Goal: Task Accomplishment & Management: Complete application form

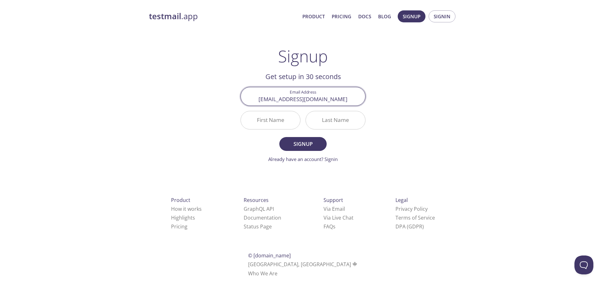
click at [275, 122] on input "First Name" at bounding box center [270, 120] width 59 height 18
type input "Kait"
type input "H"
click at [299, 143] on span "Signup" at bounding box center [302, 144] width 33 height 9
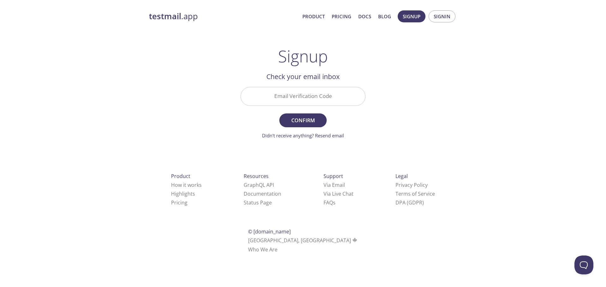
click at [308, 95] on input "Email Verification Code" at bounding box center [303, 96] width 124 height 18
paste input "1LCGLDK"
type input "1LCGLDK"
click at [279, 114] on button "Confirm" at bounding box center [302, 121] width 47 height 14
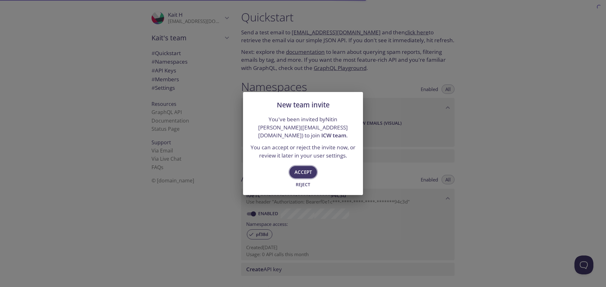
click at [304, 172] on span "Accept" at bounding box center [302, 172] width 17 height 8
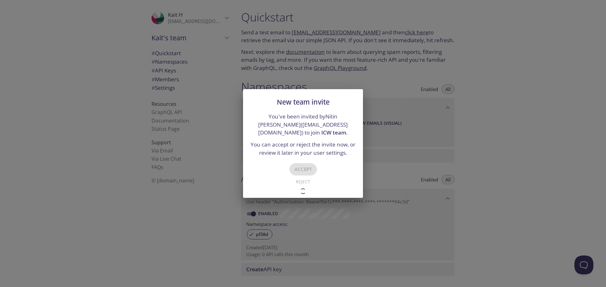
type input "ICW team"
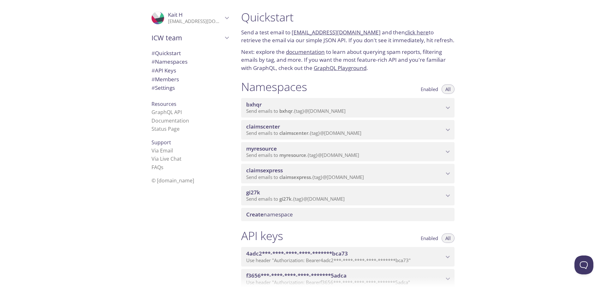
click at [223, 39] on icon "ICW team" at bounding box center [227, 38] width 8 height 8
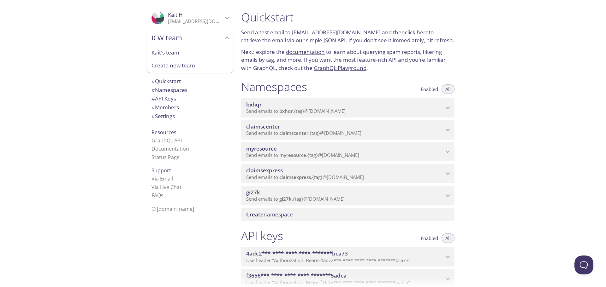
click at [54, 59] on div ".cls-1 { fill: #6d5ca8; } .cls-2 { fill: #3fc191; } .cls-3 { fill: #3b4752; } .…" at bounding box center [118, 143] width 236 height 287
click at [522, 90] on div "Quickstart Send a test email to [EMAIL_ADDRESS][DOMAIN_NAME] and then click her…" at bounding box center [421, 143] width 370 height 287
click at [223, 35] on icon "ICW team" at bounding box center [227, 38] width 8 height 8
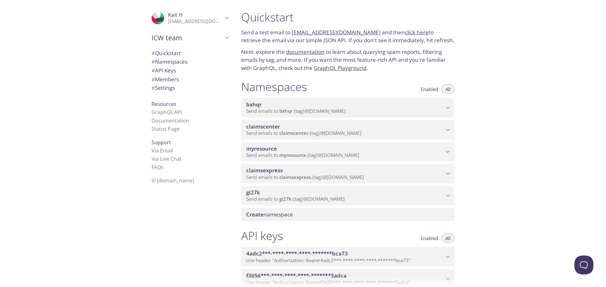
scroll to position [9, 0]
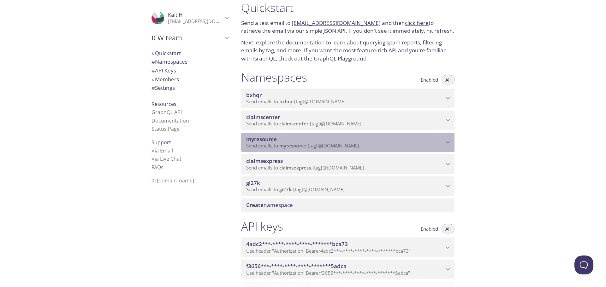
click at [284, 145] on span "myresource" at bounding box center [292, 146] width 27 height 6
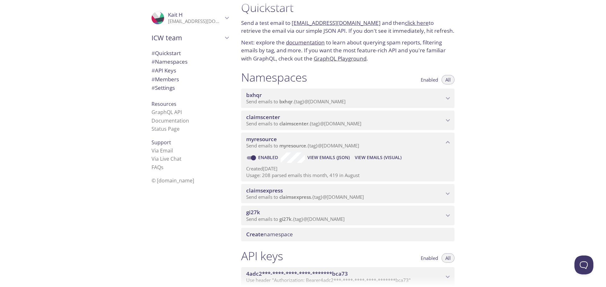
click at [370, 158] on span "View Emails (Visual)" at bounding box center [377, 158] width 47 height 8
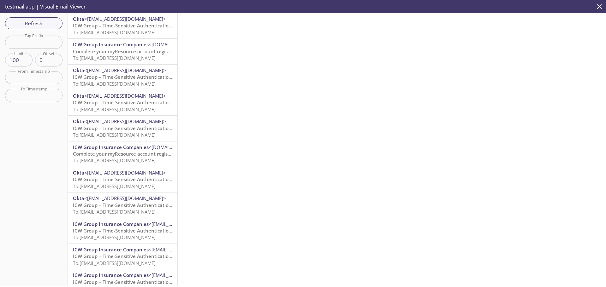
click at [117, 50] on span "Complete your myResource account registration" at bounding box center [128, 51] width 110 height 6
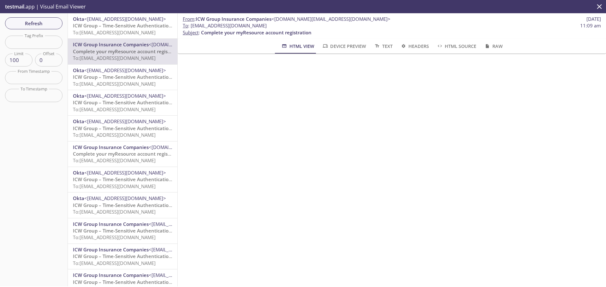
drag, startPoint x: 302, startPoint y: 25, endPoint x: 193, endPoint y: 26, distance: 109.1
click at [193, 26] on span "To : [EMAIL_ADDRESS][DOMAIN_NAME] 11:09 am" at bounding box center [392, 25] width 418 height 7
copy span "[EMAIL_ADDRESS][DOMAIN_NAME]"
click at [114, 27] on span "ICW Group – Time-Sensitive Authentication Code" at bounding box center [129, 25] width 112 height 6
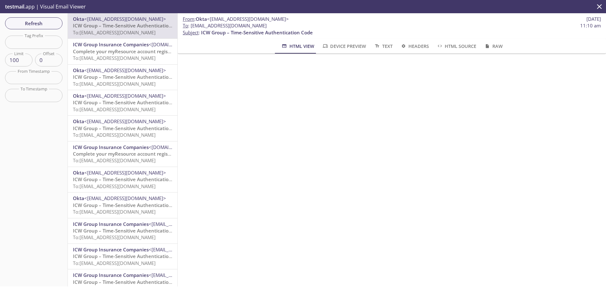
click at [104, 55] on span "To: [EMAIL_ADDRESS][DOMAIN_NAME]" at bounding box center [114, 58] width 83 height 6
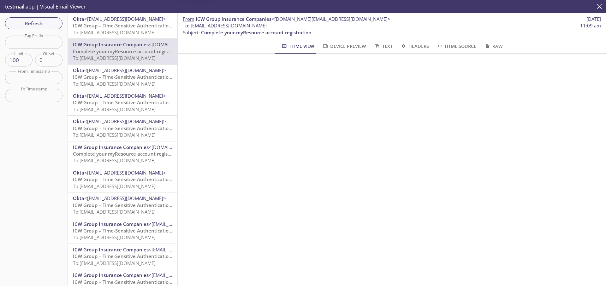
click at [107, 82] on span "To: [EMAIL_ADDRESS][DOMAIN_NAME]" at bounding box center [114, 84] width 83 height 6
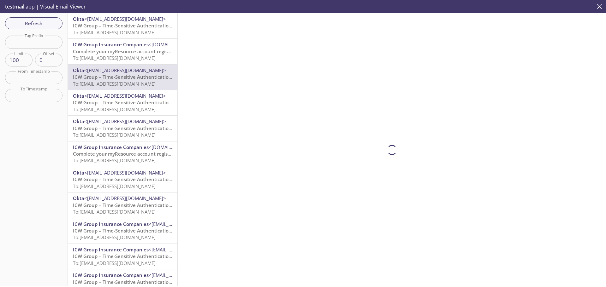
click at [102, 46] on span "ICW Group Insurance Companies" at bounding box center [111, 44] width 76 height 6
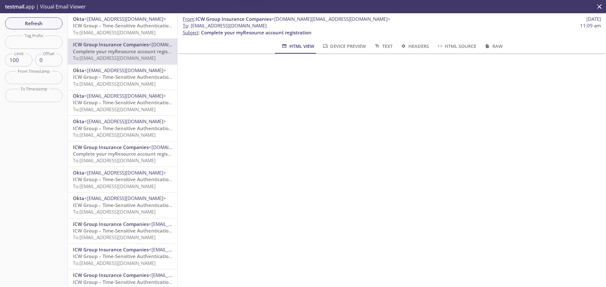
click at [101, 30] on span "To: [EMAIL_ADDRESS][DOMAIN_NAME]" at bounding box center [114, 32] width 83 height 6
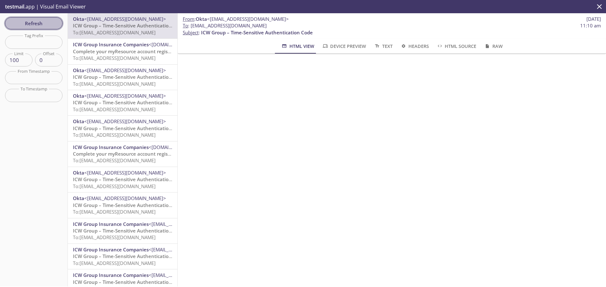
click at [36, 19] on button "Refresh" at bounding box center [33, 23] width 57 height 12
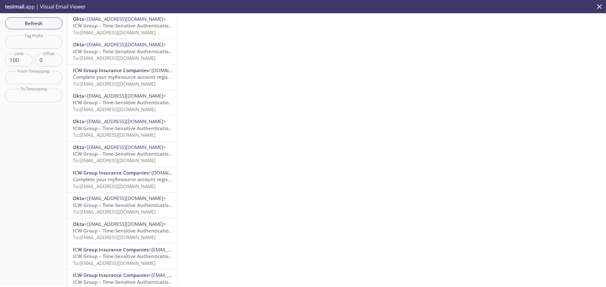
click at [126, 30] on span "To: [EMAIL_ADDRESS][DOMAIN_NAME]" at bounding box center [114, 32] width 83 height 6
